Goal: Task Accomplishment & Management: Use online tool/utility

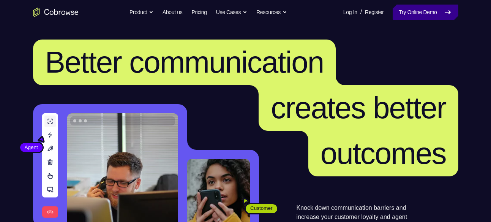
click at [420, 12] on link "Try Online Demo" at bounding box center [424, 12] width 65 height 15
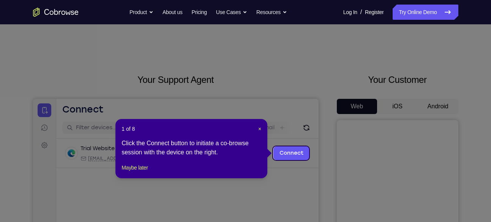
click at [445, 112] on icon at bounding box center [248, 111] width 496 height 222
click at [259, 129] on span "×" at bounding box center [259, 129] width 3 height 6
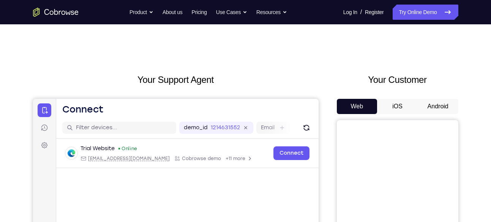
click at [425, 106] on button "Android" at bounding box center [437, 106] width 41 height 15
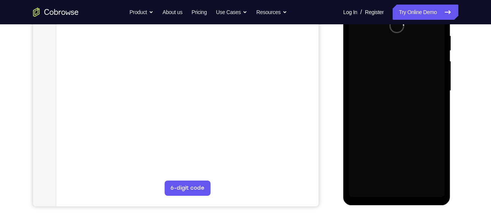
click at [410, 100] on div at bounding box center [397, 90] width 96 height 212
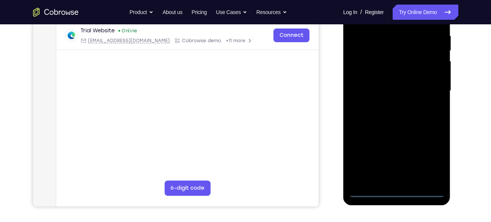
click at [402, 189] on div at bounding box center [397, 90] width 96 height 212
click at [431, 157] on div at bounding box center [397, 90] width 96 height 212
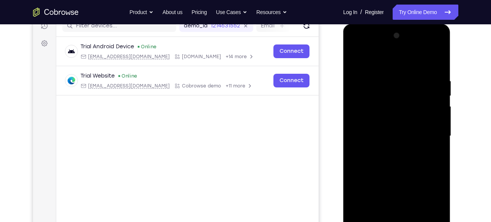
scroll to position [101, 0]
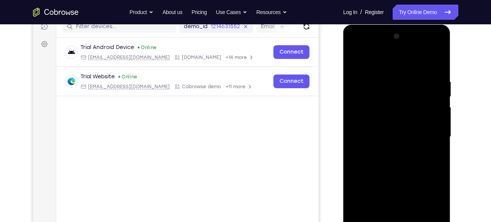
click at [358, 50] on div at bounding box center [397, 136] width 96 height 212
click at [434, 135] on div at bounding box center [397, 136] width 96 height 212
click at [388, 148] on div at bounding box center [397, 136] width 96 height 212
click at [389, 170] on div at bounding box center [397, 136] width 96 height 212
click at [382, 130] on div at bounding box center [397, 136] width 96 height 212
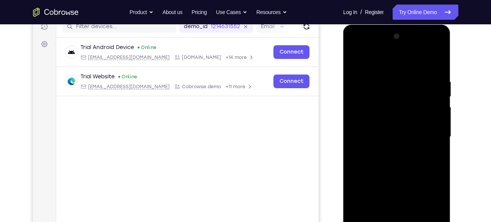
click at [376, 140] on div at bounding box center [397, 136] width 96 height 212
click at [388, 127] on div at bounding box center [397, 136] width 96 height 212
click at [397, 144] on div at bounding box center [397, 136] width 96 height 212
drag, startPoint x: 406, startPoint y: 191, endPoint x: 406, endPoint y: 186, distance: 5.3
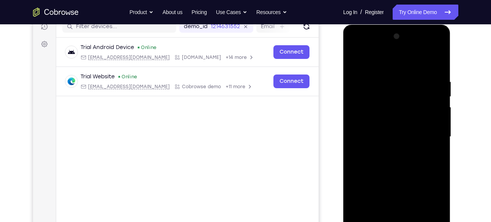
click at [406, 186] on div at bounding box center [397, 136] width 96 height 212
click at [399, 173] on div at bounding box center [397, 136] width 96 height 212
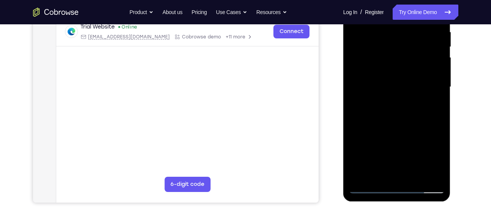
scroll to position [149, 0]
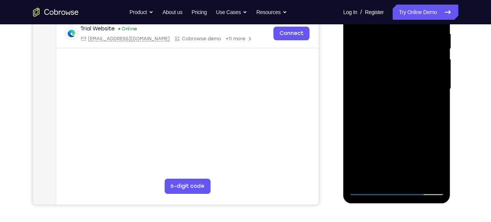
click at [374, 64] on div at bounding box center [397, 89] width 96 height 212
drag, startPoint x: 382, startPoint y: 117, endPoint x: 391, endPoint y: 56, distance: 61.8
click at [391, 56] on div at bounding box center [397, 89] width 96 height 212
click at [396, 171] on div at bounding box center [397, 89] width 96 height 212
click at [374, 77] on div at bounding box center [397, 89] width 96 height 212
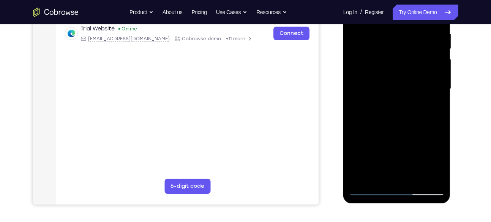
click at [399, 105] on div at bounding box center [397, 89] width 96 height 212
click at [376, 70] on div at bounding box center [397, 89] width 96 height 212
click at [400, 105] on div at bounding box center [397, 89] width 96 height 212
click at [382, 69] on div at bounding box center [397, 89] width 96 height 212
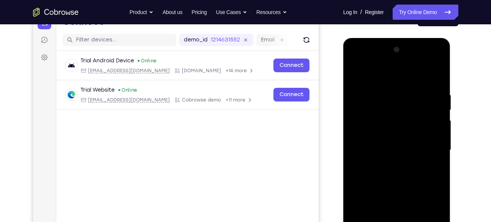
scroll to position [87, 0]
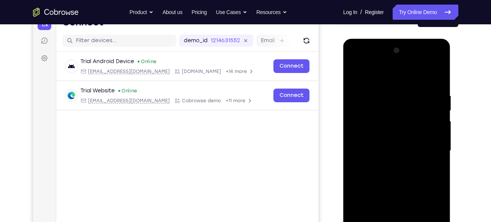
click at [380, 109] on div at bounding box center [397, 150] width 96 height 212
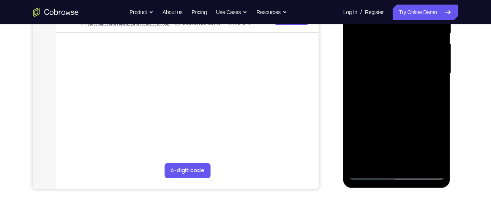
scroll to position [169, 0]
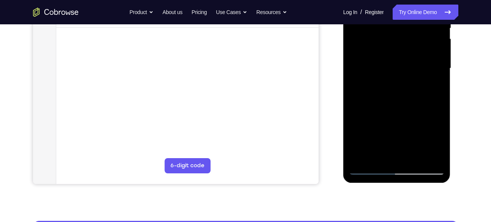
click at [379, 149] on div at bounding box center [397, 68] width 96 height 212
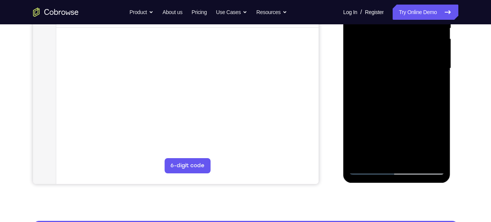
click at [379, 149] on div at bounding box center [397, 68] width 96 height 212
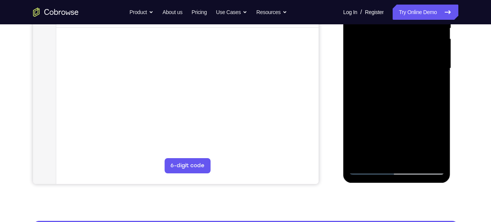
click at [379, 149] on div at bounding box center [397, 68] width 96 height 212
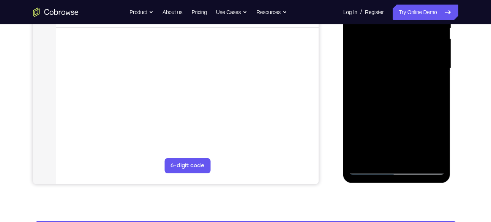
click at [379, 149] on div at bounding box center [397, 68] width 96 height 212
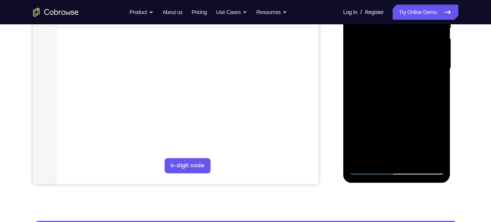
click at [379, 149] on div at bounding box center [397, 68] width 96 height 212
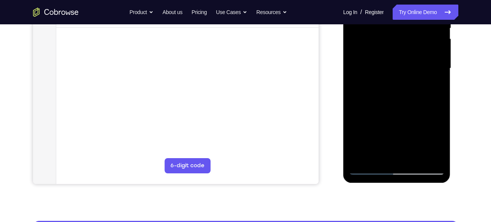
click at [379, 149] on div at bounding box center [397, 68] width 96 height 212
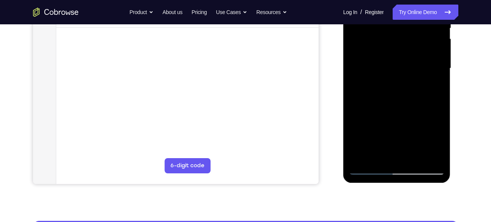
click at [379, 149] on div at bounding box center [397, 68] width 96 height 212
click at [365, 172] on div at bounding box center [397, 68] width 96 height 212
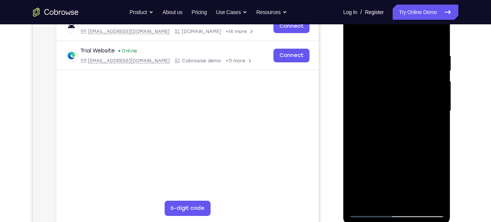
scroll to position [114, 0]
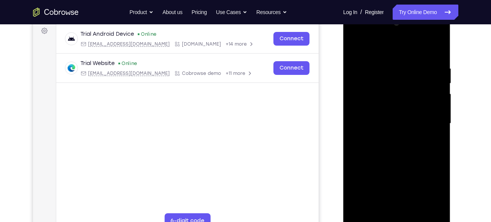
click at [372, 96] on div at bounding box center [397, 123] width 96 height 212
click at [356, 47] on div at bounding box center [397, 123] width 96 height 212
click at [430, 33] on div at bounding box center [397, 123] width 96 height 212
click at [366, 36] on div at bounding box center [397, 123] width 96 height 212
click at [427, 121] on div at bounding box center [397, 123] width 96 height 212
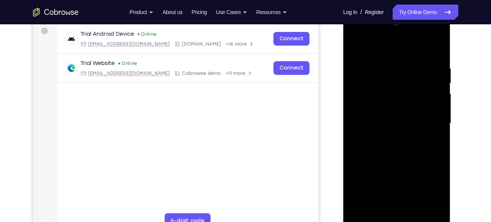
click at [392, 138] on div at bounding box center [397, 123] width 96 height 212
click at [391, 158] on div at bounding box center [397, 123] width 96 height 212
click at [389, 120] on div at bounding box center [397, 123] width 96 height 212
click at [385, 100] on div at bounding box center [397, 123] width 96 height 212
click at [376, 90] on div at bounding box center [397, 123] width 96 height 212
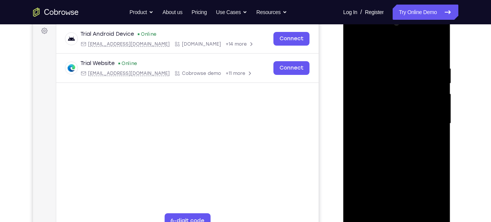
click at [355, 49] on div at bounding box center [397, 123] width 96 height 212
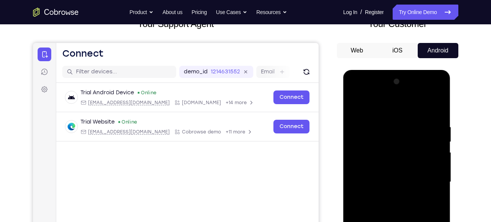
scroll to position [55, 0]
click at [426, 93] on div at bounding box center [397, 182] width 96 height 212
click at [368, 96] on div at bounding box center [397, 182] width 96 height 212
click at [386, 159] on div at bounding box center [397, 182] width 96 height 212
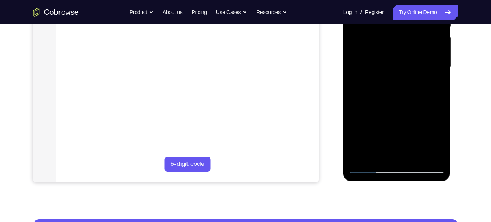
scroll to position [173, 0]
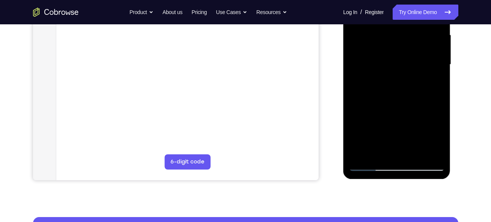
drag, startPoint x: 406, startPoint y: 116, endPoint x: 411, endPoint y: 80, distance: 35.6
click at [411, 80] on div at bounding box center [397, 64] width 96 height 212
drag, startPoint x: 388, startPoint y: 102, endPoint x: 395, endPoint y: 71, distance: 32.0
click at [395, 71] on div at bounding box center [397, 64] width 96 height 212
click at [360, 126] on div at bounding box center [397, 64] width 96 height 212
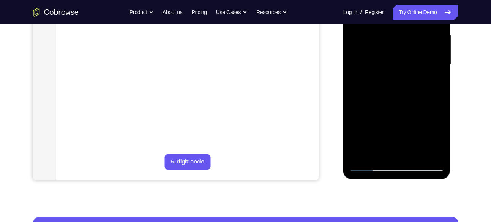
click at [369, 109] on div at bounding box center [397, 64] width 96 height 212
click at [422, 118] on div at bounding box center [397, 64] width 96 height 212
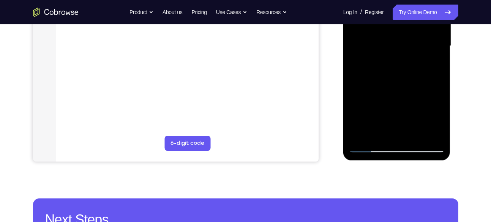
scroll to position [193, 0]
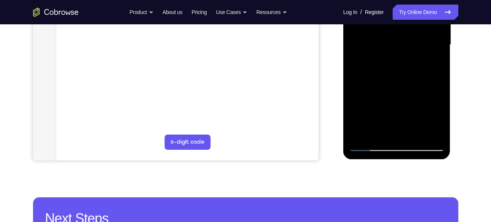
drag, startPoint x: 428, startPoint y: 112, endPoint x: 427, endPoint y: 92, distance: 20.1
click at [427, 92] on div at bounding box center [397, 45] width 96 height 212
drag, startPoint x: 425, startPoint y: 101, endPoint x: 425, endPoint y: 81, distance: 20.1
click at [425, 81] on div at bounding box center [397, 45] width 96 height 212
drag, startPoint x: 425, startPoint y: 81, endPoint x: 425, endPoint y: 53, distance: 27.7
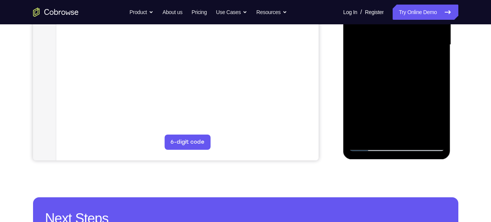
click at [425, 53] on div at bounding box center [397, 45] width 96 height 212
drag, startPoint x: 429, startPoint y: 112, endPoint x: 429, endPoint y: 69, distance: 42.9
click at [429, 69] on div at bounding box center [397, 45] width 96 height 212
click at [418, 114] on div at bounding box center [397, 45] width 96 height 212
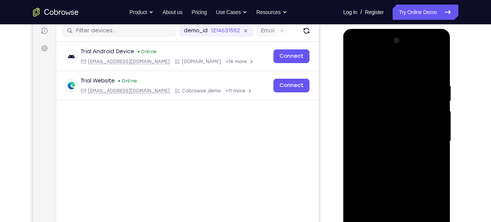
scroll to position [94, 0]
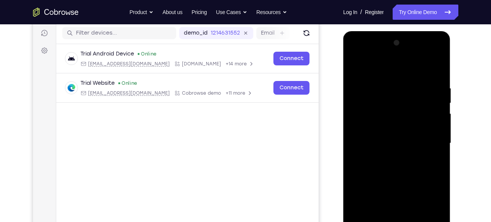
click at [354, 65] on div at bounding box center [397, 143] width 96 height 212
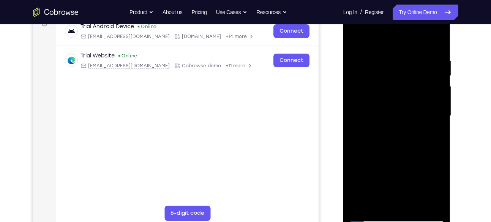
scroll to position [123, 0]
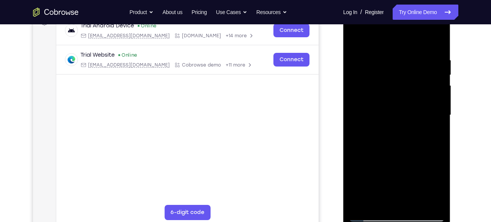
click at [429, 152] on div at bounding box center [397, 115] width 96 height 212
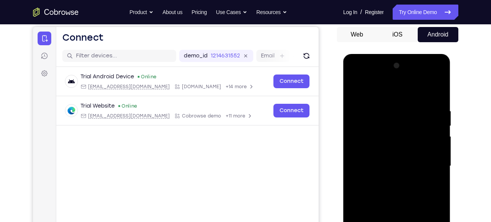
scroll to position [68, 0]
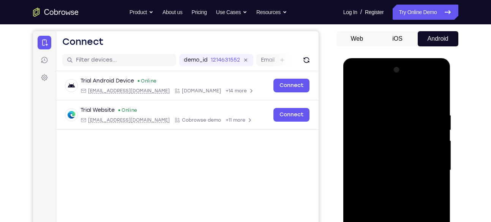
click at [355, 93] on div at bounding box center [397, 170] width 96 height 212
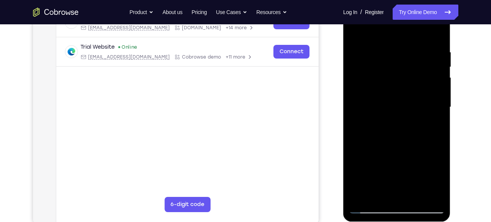
scroll to position [142, 0]
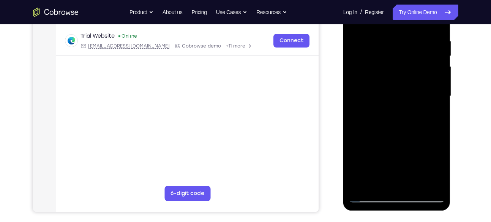
click at [374, 80] on div at bounding box center [397, 96] width 96 height 212
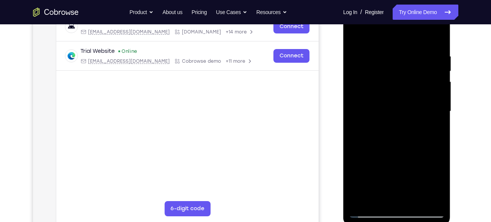
click at [374, 80] on div at bounding box center [397, 111] width 96 height 212
drag, startPoint x: 404, startPoint y: 96, endPoint x: 343, endPoint y: 103, distance: 61.4
click at [343, 103] on div at bounding box center [396, 112] width 107 height 226
drag, startPoint x: 396, startPoint y: 115, endPoint x: 297, endPoint y: 126, distance: 99.7
click at [343, 126] on html "Online web based iOS Simulators and Android Emulators. Run iPhone, iPad, Mobile…" at bounding box center [397, 113] width 108 height 228
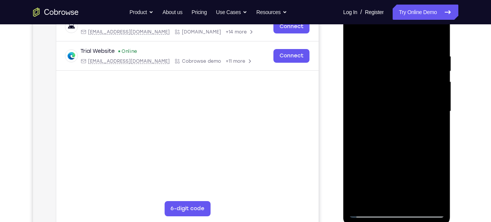
drag, startPoint x: 389, startPoint y: 133, endPoint x: 315, endPoint y: 135, distance: 74.8
click at [343, 135] on html "Online web based iOS Simulators and Android Emulators. Run iPhone, iPad, Mobile…" at bounding box center [397, 113] width 108 height 228
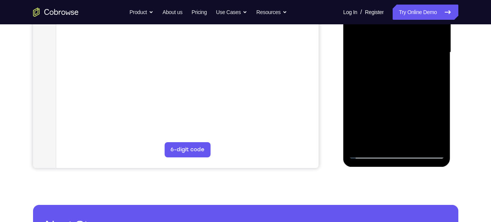
scroll to position [186, 0]
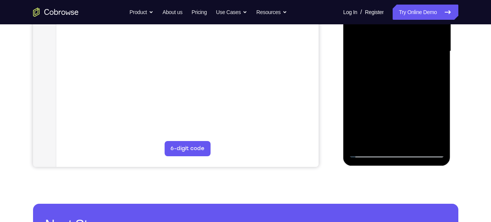
click at [371, 152] on div at bounding box center [397, 51] width 96 height 212
drag, startPoint x: 388, startPoint y: 116, endPoint x: 399, endPoint y: 69, distance: 48.9
click at [399, 69] on div at bounding box center [397, 51] width 96 height 212
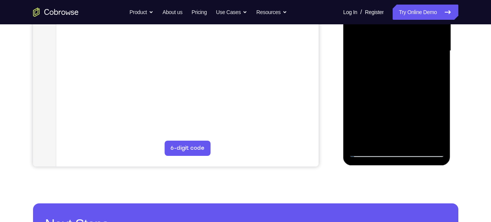
drag, startPoint x: 388, startPoint y: 105, endPoint x: 400, endPoint y: 62, distance: 44.7
click at [400, 62] on div at bounding box center [397, 51] width 96 height 212
drag, startPoint x: 387, startPoint y: 101, endPoint x: 395, endPoint y: 58, distance: 43.4
click at [395, 58] on div at bounding box center [397, 51] width 96 height 212
drag, startPoint x: 389, startPoint y: 110, endPoint x: 400, endPoint y: 55, distance: 56.8
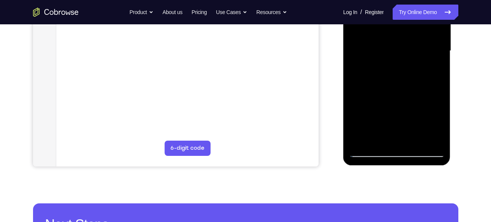
click at [400, 55] on div at bounding box center [397, 51] width 96 height 212
drag, startPoint x: 395, startPoint y: 126, endPoint x: 413, endPoint y: 74, distance: 55.2
click at [413, 74] on div at bounding box center [397, 51] width 96 height 212
drag, startPoint x: 400, startPoint y: 109, endPoint x: 409, endPoint y: 54, distance: 55.7
click at [409, 54] on div at bounding box center [397, 51] width 96 height 212
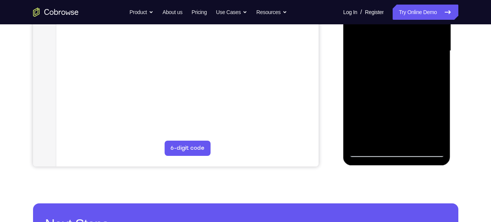
scroll to position [197, 0]
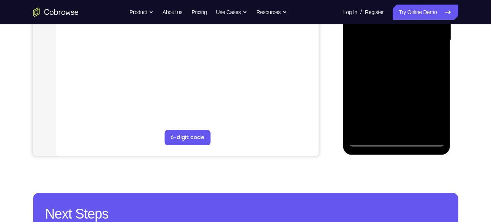
drag, startPoint x: 396, startPoint y: 107, endPoint x: 403, endPoint y: 63, distance: 44.6
click at [403, 63] on div at bounding box center [397, 40] width 96 height 212
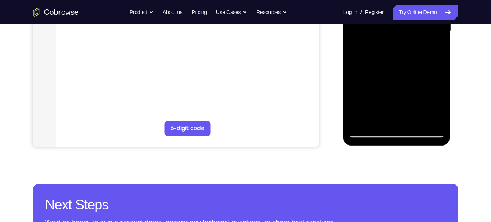
drag, startPoint x: 393, startPoint y: 92, endPoint x: 402, endPoint y: 54, distance: 38.7
click at [402, 54] on div at bounding box center [397, 31] width 96 height 212
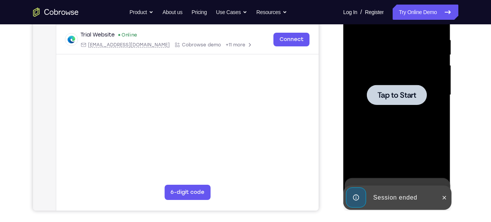
scroll to position [140, 0]
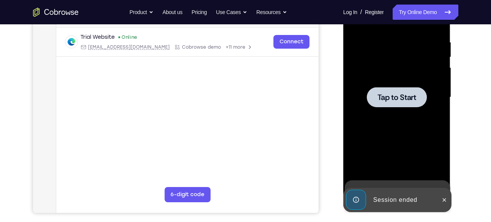
click at [404, 89] on div at bounding box center [396, 97] width 60 height 20
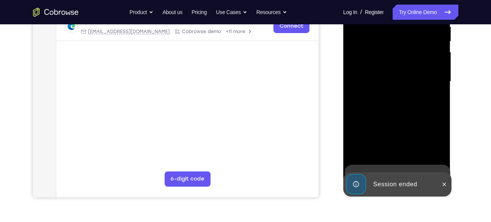
scroll to position [161, 0]
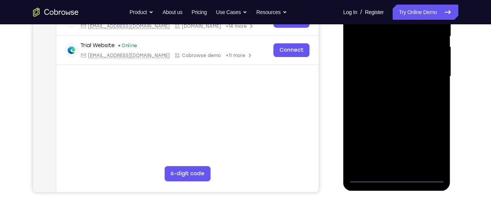
click at [396, 175] on div at bounding box center [397, 76] width 96 height 212
click at [429, 143] on div at bounding box center [397, 76] width 96 height 212
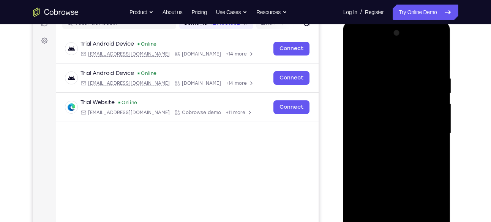
scroll to position [104, 0]
click at [355, 43] on div at bounding box center [397, 133] width 96 height 212
click at [427, 132] on div at bounding box center [397, 133] width 96 height 212
click at [428, 48] on div at bounding box center [397, 133] width 96 height 212
click at [361, 48] on div at bounding box center [397, 133] width 96 height 212
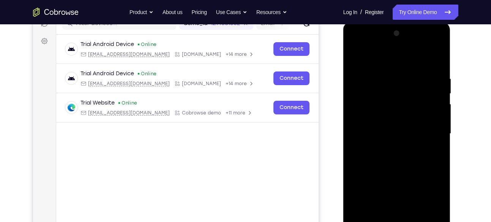
click at [368, 111] on div at bounding box center [397, 133] width 96 height 212
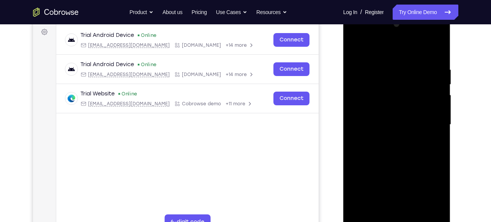
scroll to position [113, 0]
click at [377, 121] on div at bounding box center [397, 124] width 96 height 212
click at [374, 116] on div at bounding box center [397, 124] width 96 height 212
click at [384, 128] on div at bounding box center [397, 124] width 96 height 212
click at [392, 165] on div at bounding box center [397, 124] width 96 height 212
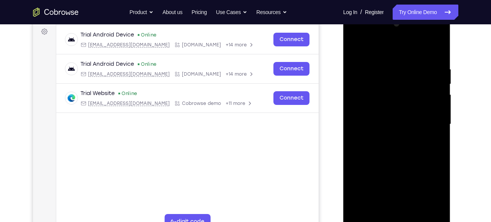
click at [395, 110] on div at bounding box center [397, 124] width 96 height 212
drag, startPoint x: 380, startPoint y: 150, endPoint x: 399, endPoint y: 107, distance: 47.6
click at [399, 107] on div at bounding box center [397, 124] width 96 height 212
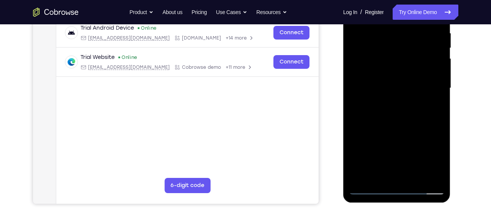
scroll to position [153, 0]
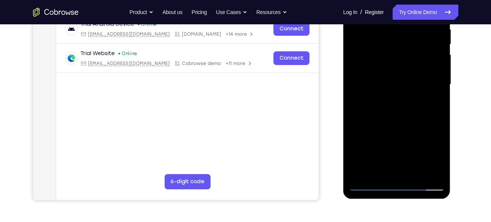
click at [388, 171] on div at bounding box center [397, 84] width 96 height 212
click at [386, 68] on div at bounding box center [397, 84] width 96 height 212
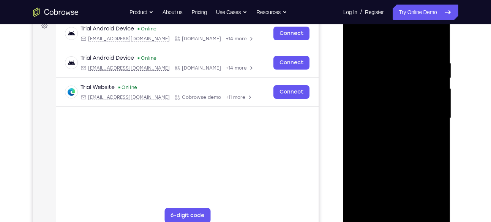
scroll to position [119, 0]
click at [372, 129] on div at bounding box center [397, 118] width 96 height 212
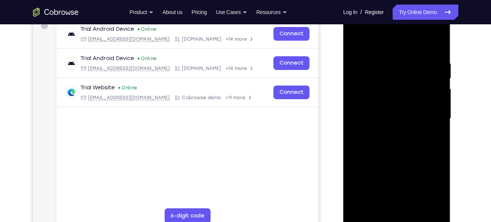
click at [372, 129] on div at bounding box center [397, 118] width 96 height 212
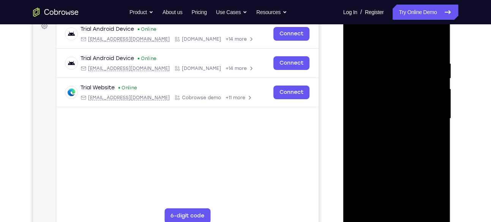
click at [372, 129] on div at bounding box center [397, 118] width 96 height 212
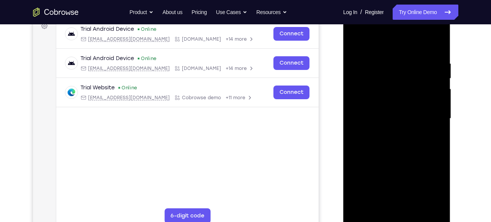
click at [372, 129] on div at bounding box center [397, 118] width 96 height 212
drag, startPoint x: 394, startPoint y: 142, endPoint x: 398, endPoint y: 91, distance: 51.8
click at [398, 91] on div at bounding box center [397, 118] width 96 height 212
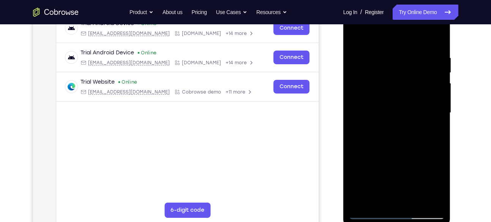
scroll to position [125, 0]
drag, startPoint x: 392, startPoint y: 134, endPoint x: 392, endPoint y: 112, distance: 22.0
click at [392, 112] on div at bounding box center [397, 112] width 96 height 212
click at [364, 142] on div at bounding box center [397, 112] width 96 height 212
click at [397, 105] on div at bounding box center [397, 112] width 96 height 212
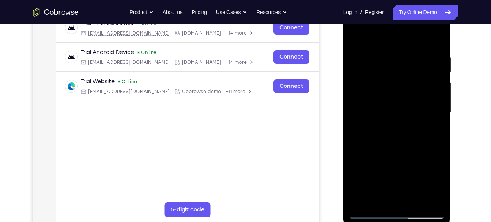
drag, startPoint x: 395, startPoint y: 125, endPoint x: 401, endPoint y: 71, distance: 54.6
click at [401, 71] on div at bounding box center [397, 112] width 96 height 212
drag, startPoint x: 394, startPoint y: 130, endPoint x: 397, endPoint y: 85, distance: 45.3
click at [397, 85] on div at bounding box center [397, 112] width 96 height 212
drag, startPoint x: 393, startPoint y: 135, endPoint x: 395, endPoint y: 91, distance: 44.1
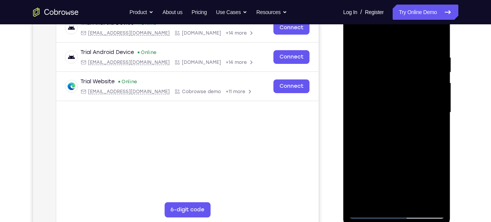
click at [395, 91] on div at bounding box center [397, 112] width 96 height 212
drag, startPoint x: 391, startPoint y: 129, endPoint x: 398, endPoint y: 78, distance: 51.0
click at [398, 78] on div at bounding box center [397, 112] width 96 height 212
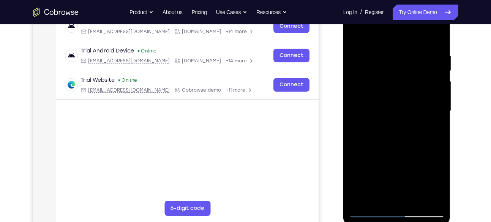
click at [366, 113] on div at bounding box center [397, 111] width 96 height 212
drag, startPoint x: 403, startPoint y: 77, endPoint x: 360, endPoint y: 83, distance: 44.0
click at [360, 83] on div at bounding box center [397, 111] width 96 height 212
drag, startPoint x: 396, startPoint y: 84, endPoint x: 393, endPoint y: 41, distance: 43.0
click at [393, 41] on div at bounding box center [397, 111] width 96 height 212
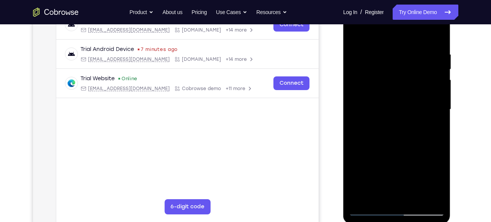
scroll to position [129, 0]
drag, startPoint x: 398, startPoint y: 121, endPoint x: 393, endPoint y: 71, distance: 49.9
click at [393, 71] on div at bounding box center [397, 109] width 96 height 212
drag, startPoint x: 401, startPoint y: 139, endPoint x: 398, endPoint y: 97, distance: 42.6
click at [398, 97] on div at bounding box center [397, 109] width 96 height 212
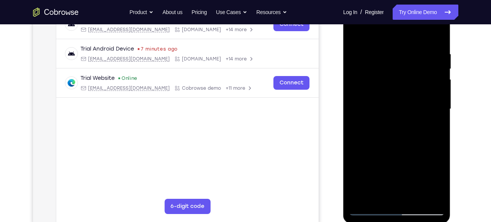
drag, startPoint x: 400, startPoint y: 144, endPoint x: 403, endPoint y: 97, distance: 47.1
click at [403, 97] on div at bounding box center [397, 109] width 96 height 212
click at [365, 163] on div at bounding box center [397, 109] width 96 height 212
click at [395, 123] on div at bounding box center [397, 109] width 96 height 212
drag, startPoint x: 388, startPoint y: 148, endPoint x: 388, endPoint y: 110, distance: 37.9
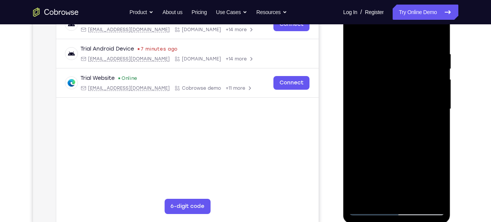
click at [388, 110] on div at bounding box center [397, 109] width 96 height 212
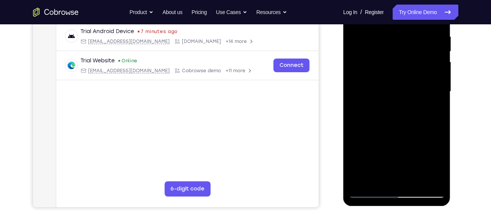
scroll to position [146, 0]
drag, startPoint x: 394, startPoint y: 157, endPoint x: 396, endPoint y: 107, distance: 50.1
click at [396, 107] on div at bounding box center [397, 91] width 96 height 212
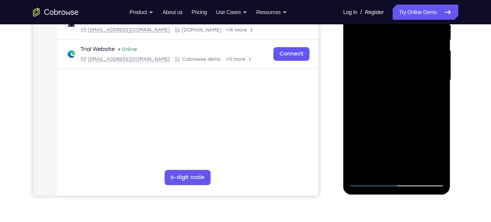
scroll to position [158, 0]
click at [362, 52] on div at bounding box center [397, 79] width 96 height 212
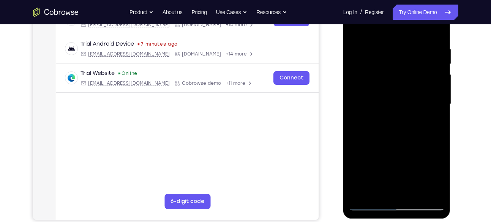
scroll to position [131, 0]
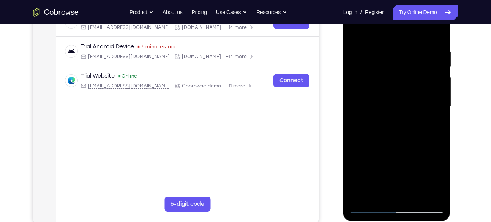
click at [395, 47] on div at bounding box center [397, 106] width 96 height 212
drag, startPoint x: 401, startPoint y: 109, endPoint x: 406, endPoint y: 79, distance: 30.4
click at [406, 79] on div at bounding box center [397, 106] width 96 height 212
drag, startPoint x: 410, startPoint y: 148, endPoint x: 414, endPoint y: 90, distance: 59.0
click at [414, 90] on div at bounding box center [397, 106] width 96 height 212
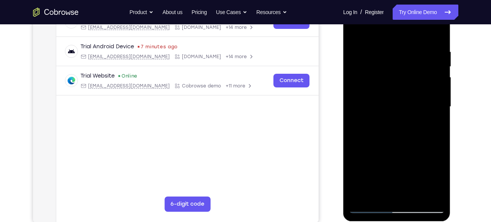
drag, startPoint x: 406, startPoint y: 140, endPoint x: 412, endPoint y: 95, distance: 44.8
click at [412, 95] on div at bounding box center [397, 106] width 96 height 212
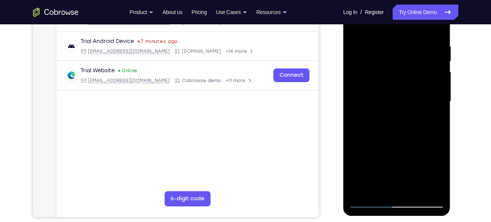
scroll to position [137, 0]
drag, startPoint x: 403, startPoint y: 133, endPoint x: 410, endPoint y: 82, distance: 51.3
click at [410, 82] on div at bounding box center [397, 101] width 96 height 212
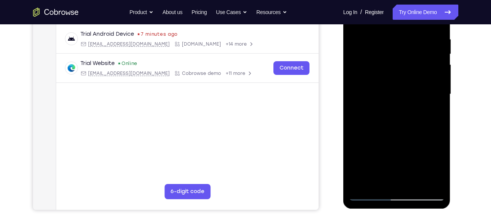
drag, startPoint x: 391, startPoint y: 122, endPoint x: 402, endPoint y: 82, distance: 41.6
click at [402, 82] on div at bounding box center [397, 94] width 96 height 212
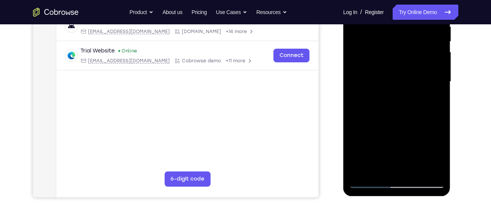
scroll to position [156, 0]
drag, startPoint x: 409, startPoint y: 75, endPoint x: 395, endPoint y: 104, distance: 32.1
click at [395, 104] on div at bounding box center [397, 81] width 96 height 212
click at [368, 147] on div at bounding box center [397, 81] width 96 height 212
click at [374, 129] on div at bounding box center [397, 81] width 96 height 212
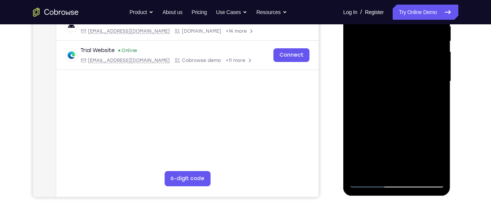
drag, startPoint x: 400, startPoint y: 123, endPoint x: 401, endPoint y: 77, distance: 45.2
click at [401, 77] on div at bounding box center [397, 81] width 96 height 212
drag, startPoint x: 406, startPoint y: 137, endPoint x: 408, endPoint y: 79, distance: 57.3
click at [408, 79] on div at bounding box center [397, 81] width 96 height 212
drag, startPoint x: 378, startPoint y: 104, endPoint x: 381, endPoint y: 60, distance: 43.7
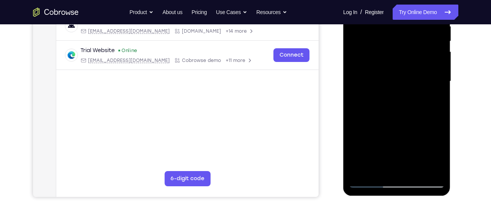
click at [381, 60] on div at bounding box center [397, 81] width 96 height 212
drag, startPoint x: 384, startPoint y: 128, endPoint x: 386, endPoint y: 82, distance: 45.9
click at [386, 82] on div at bounding box center [397, 81] width 96 height 212
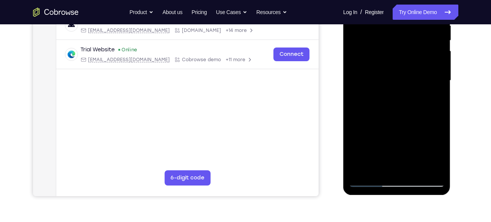
drag, startPoint x: 393, startPoint y: 140, endPoint x: 387, endPoint y: 83, distance: 57.6
click at [387, 83] on div at bounding box center [397, 80] width 96 height 212
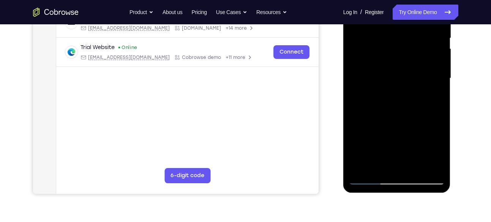
scroll to position [160, 0]
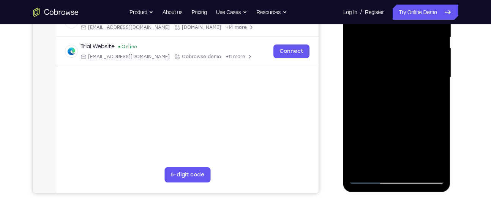
drag, startPoint x: 396, startPoint y: 120, endPoint x: 390, endPoint y: 69, distance: 50.4
click at [390, 69] on div at bounding box center [397, 77] width 96 height 212
drag, startPoint x: 406, startPoint y: 141, endPoint x: 407, endPoint y: 90, distance: 50.8
click at [407, 90] on div at bounding box center [397, 77] width 96 height 212
drag, startPoint x: 407, startPoint y: 134, endPoint x: 407, endPoint y: 79, distance: 55.4
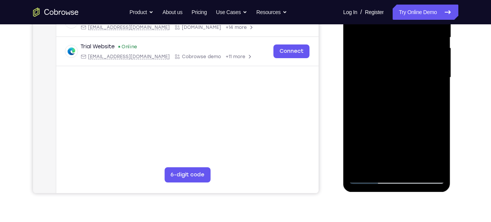
click at [407, 79] on div at bounding box center [397, 77] width 96 height 212
drag, startPoint x: 401, startPoint y: 106, endPoint x: 409, endPoint y: 61, distance: 45.1
click at [409, 61] on div at bounding box center [397, 77] width 96 height 212
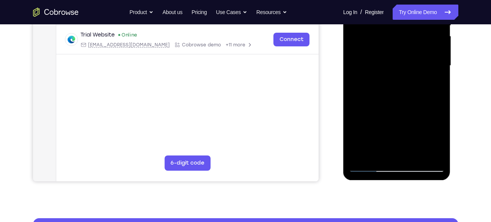
scroll to position [172, 0]
drag, startPoint x: 403, startPoint y: 100, endPoint x: 409, endPoint y: 53, distance: 47.4
click at [409, 53] on div at bounding box center [397, 65] width 96 height 212
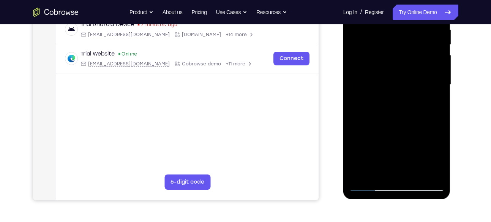
scroll to position [150, 0]
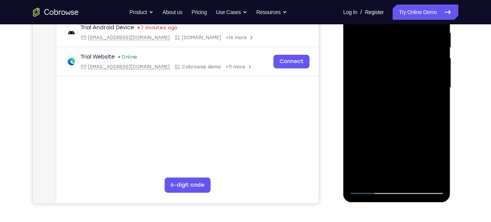
drag, startPoint x: 397, startPoint y: 143, endPoint x: 405, endPoint y: 95, distance: 48.4
click at [405, 95] on div at bounding box center [397, 87] width 96 height 212
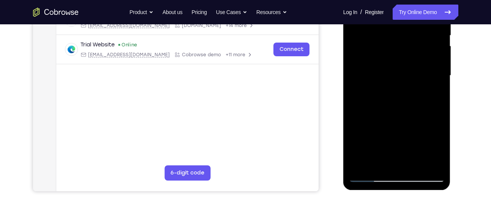
drag, startPoint x: 400, startPoint y: 135, endPoint x: 400, endPoint y: 80, distance: 55.0
click at [400, 80] on div at bounding box center [397, 75] width 96 height 212
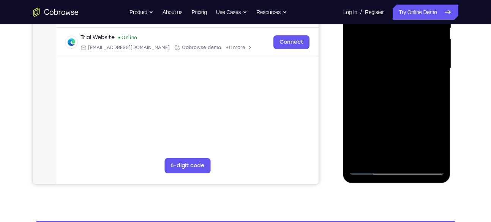
scroll to position [168, 0]
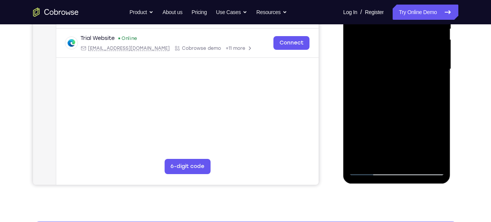
drag, startPoint x: 396, startPoint y: 113, endPoint x: 399, endPoint y: 74, distance: 38.8
click at [399, 74] on div at bounding box center [397, 69] width 96 height 212
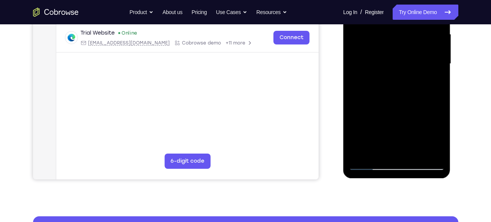
drag, startPoint x: 403, startPoint y: 110, endPoint x: 400, endPoint y: 66, distance: 43.3
click at [400, 66] on div at bounding box center [397, 64] width 96 height 212
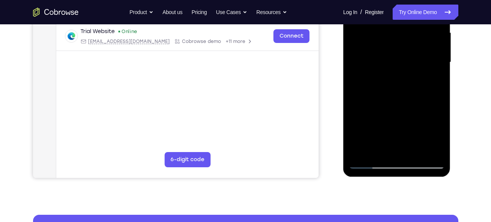
scroll to position [176, 0]
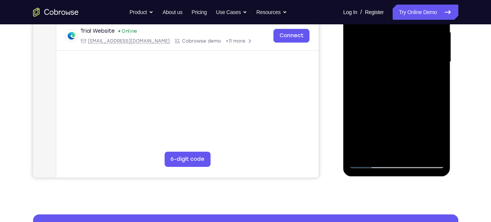
drag, startPoint x: 404, startPoint y: 104, endPoint x: 404, endPoint y: 68, distance: 35.3
click at [404, 68] on div at bounding box center [397, 62] width 96 height 212
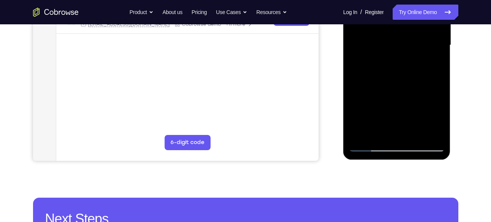
drag, startPoint x: 390, startPoint y: 103, endPoint x: 396, endPoint y: 71, distance: 32.0
click at [396, 71] on div at bounding box center [397, 45] width 96 height 212
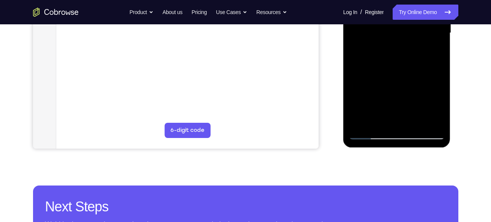
scroll to position [204, 0]
drag, startPoint x: 396, startPoint y: 100, endPoint x: 402, endPoint y: 53, distance: 47.3
click at [402, 53] on div at bounding box center [397, 33] width 96 height 212
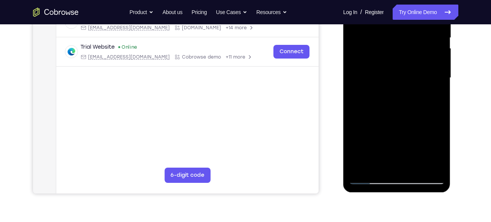
scroll to position [159, 0]
drag, startPoint x: 409, startPoint y: 113, endPoint x: 416, endPoint y: 68, distance: 45.7
click at [416, 68] on div at bounding box center [397, 78] width 96 height 212
drag, startPoint x: 406, startPoint y: 128, endPoint x: 416, endPoint y: 69, distance: 59.2
click at [416, 69] on div at bounding box center [397, 78] width 96 height 212
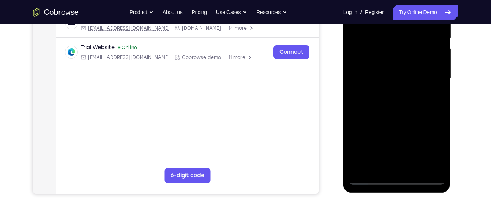
drag, startPoint x: 409, startPoint y: 122, endPoint x: 417, endPoint y: 71, distance: 51.8
click at [417, 71] on div at bounding box center [397, 78] width 96 height 212
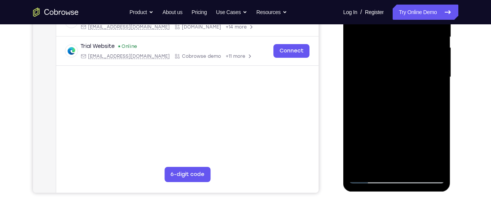
drag, startPoint x: 416, startPoint y: 118, endPoint x: 420, endPoint y: 77, distance: 41.5
click at [420, 77] on div at bounding box center [397, 77] width 96 height 212
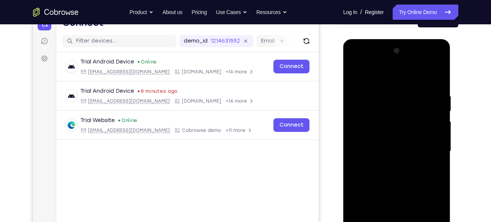
scroll to position [86, 0]
click at [426, 61] on div at bounding box center [397, 151] width 96 height 212
click at [393, 93] on div at bounding box center [397, 151] width 96 height 212
click at [387, 162] on div at bounding box center [397, 151] width 96 height 212
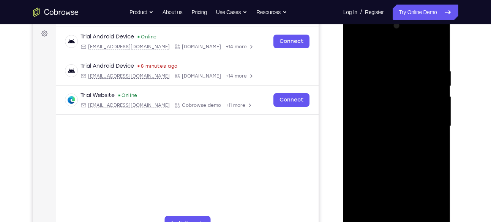
scroll to position [115, 0]
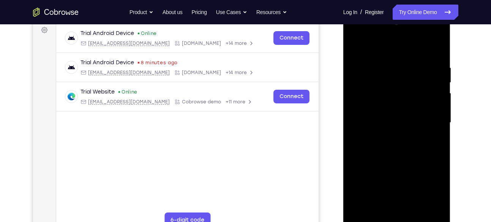
click at [387, 162] on div at bounding box center [397, 122] width 96 height 212
click at [387, 120] on div at bounding box center [397, 122] width 96 height 212
click at [391, 101] on div at bounding box center [397, 122] width 96 height 212
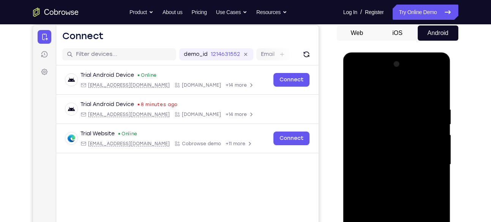
scroll to position [74, 0]
click at [389, 124] on div at bounding box center [397, 164] width 96 height 212
click at [356, 89] on div at bounding box center [397, 164] width 96 height 212
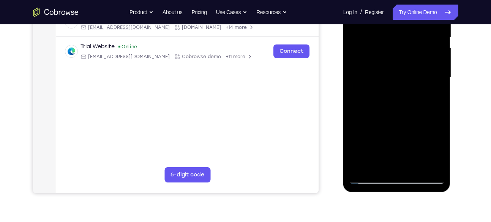
scroll to position [160, 0]
click at [386, 155] on div at bounding box center [397, 77] width 96 height 212
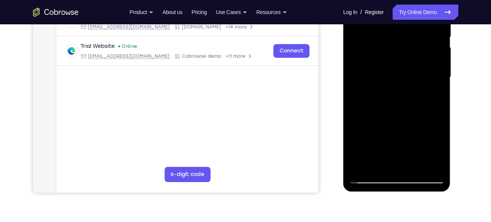
click at [386, 155] on div at bounding box center [397, 77] width 96 height 212
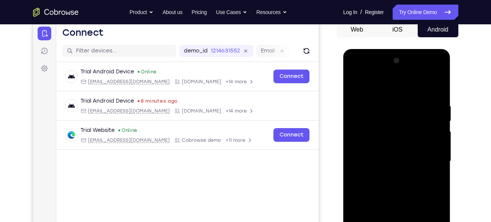
scroll to position [75, 0]
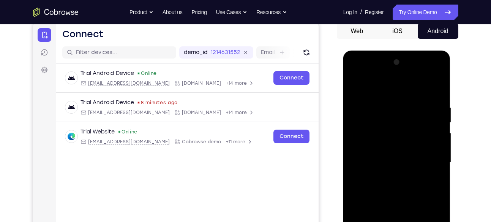
click at [426, 71] on div at bounding box center [397, 162] width 96 height 212
click at [439, 102] on div at bounding box center [397, 162] width 96 height 212
click at [438, 86] on div at bounding box center [397, 162] width 96 height 212
click at [386, 119] on div at bounding box center [397, 162] width 96 height 212
drag, startPoint x: 386, startPoint y: 145, endPoint x: 392, endPoint y: 98, distance: 47.4
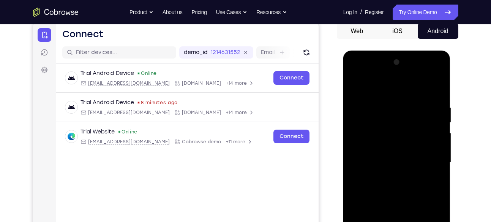
click at [392, 98] on div at bounding box center [397, 162] width 96 height 212
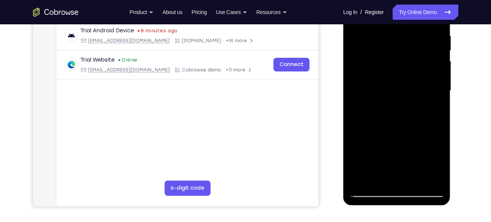
scroll to position [148, 0]
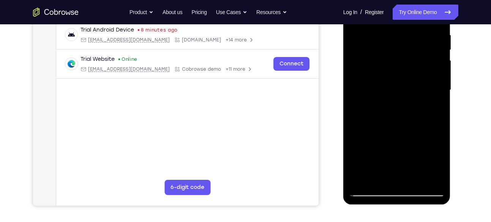
drag, startPoint x: 391, startPoint y: 129, endPoint x: 398, endPoint y: 75, distance: 54.0
click at [398, 75] on div at bounding box center [397, 90] width 96 height 212
drag, startPoint x: 389, startPoint y: 147, endPoint x: 398, endPoint y: 97, distance: 50.9
click at [398, 97] on div at bounding box center [397, 90] width 96 height 212
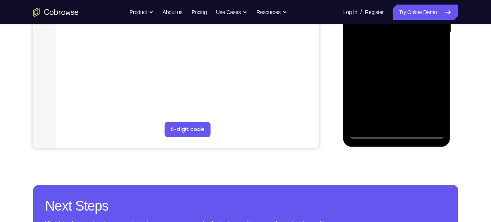
scroll to position [206, 0]
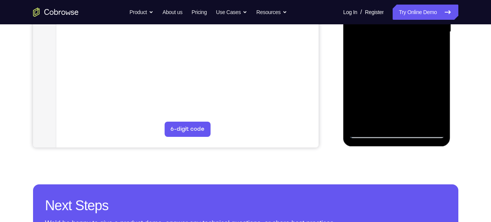
drag, startPoint x: 398, startPoint y: 39, endPoint x: 400, endPoint y: 60, distance: 21.3
click at [400, 60] on div at bounding box center [397, 32] width 96 height 212
drag, startPoint x: 392, startPoint y: 87, endPoint x: 399, endPoint y: 40, distance: 48.0
click at [399, 40] on div at bounding box center [397, 32] width 96 height 212
drag, startPoint x: 394, startPoint y: 82, endPoint x: 397, endPoint y: 61, distance: 21.4
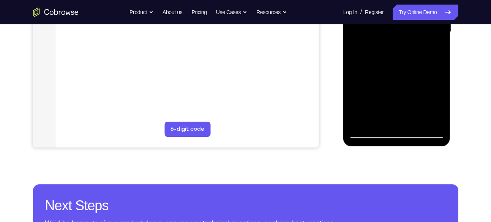
click at [397, 61] on div at bounding box center [397, 32] width 96 height 212
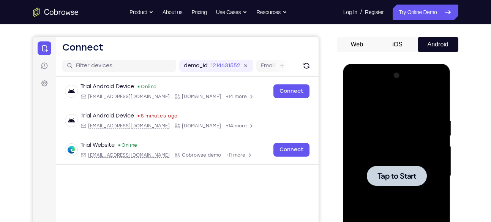
scroll to position [0, 0]
